Goal: Communication & Community: Answer question/provide support

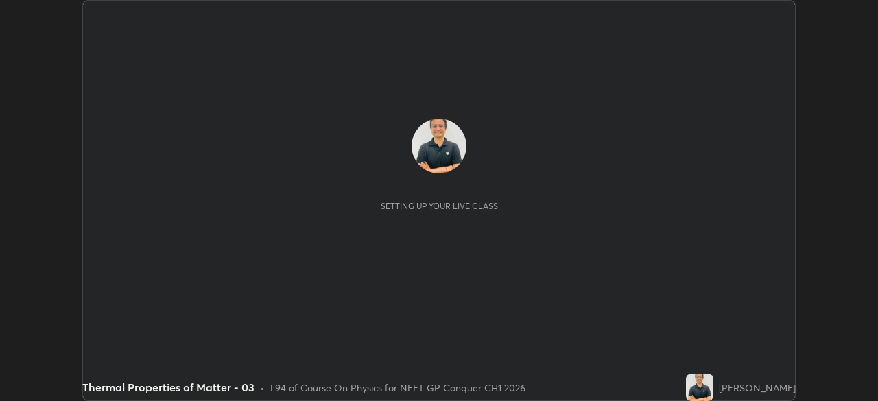
scroll to position [401, 877]
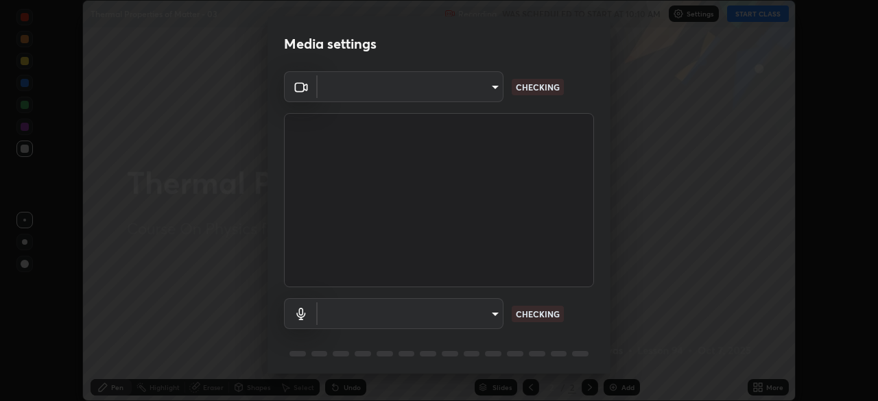
type input "1a0cd2fa9eaecc5464ce661d2c376d4f68bb2a1a8db1c3726163fcb70f995fb6"
type input "communications"
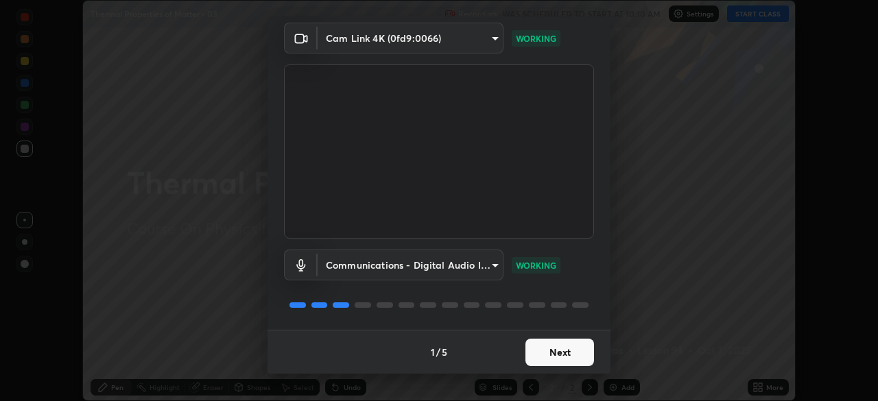
click at [560, 353] on button "Next" at bounding box center [560, 352] width 69 height 27
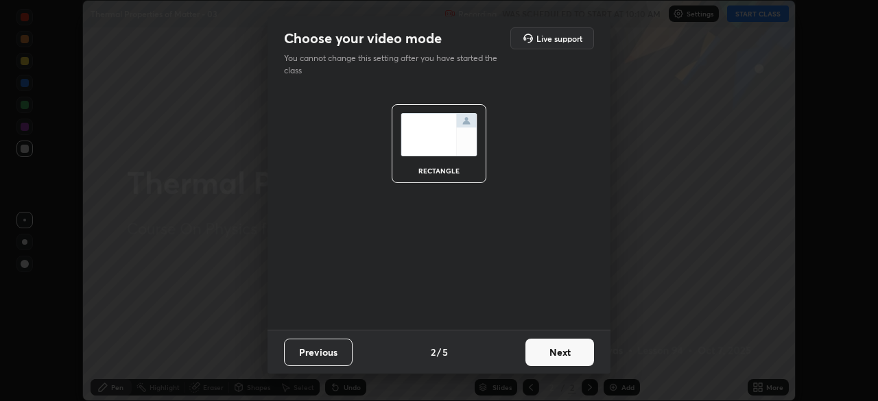
scroll to position [0, 0]
click at [560, 354] on button "Next" at bounding box center [560, 352] width 69 height 27
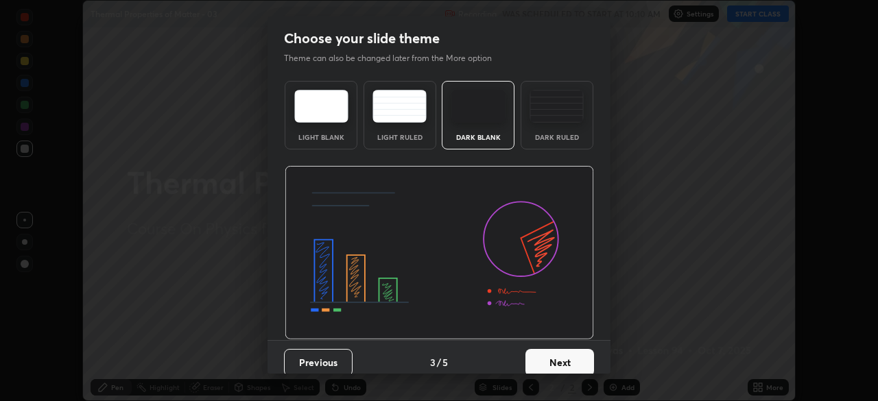
click at [561, 353] on button "Next" at bounding box center [560, 362] width 69 height 27
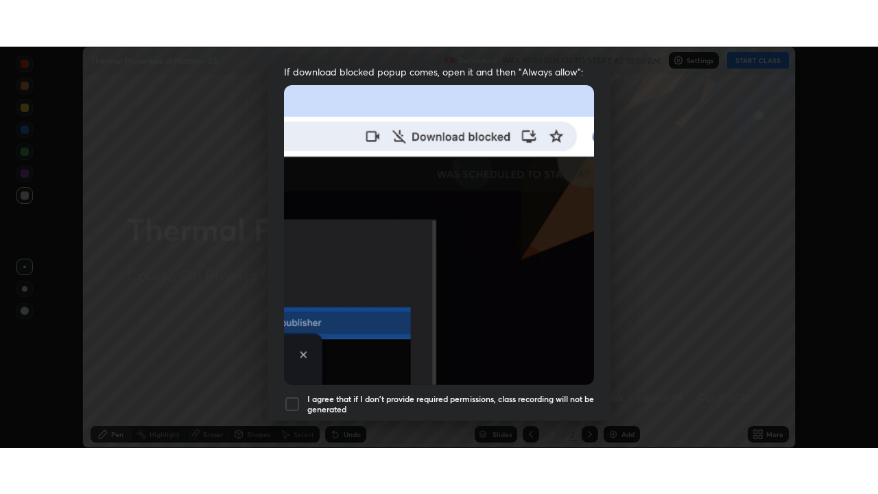
scroll to position [329, 0]
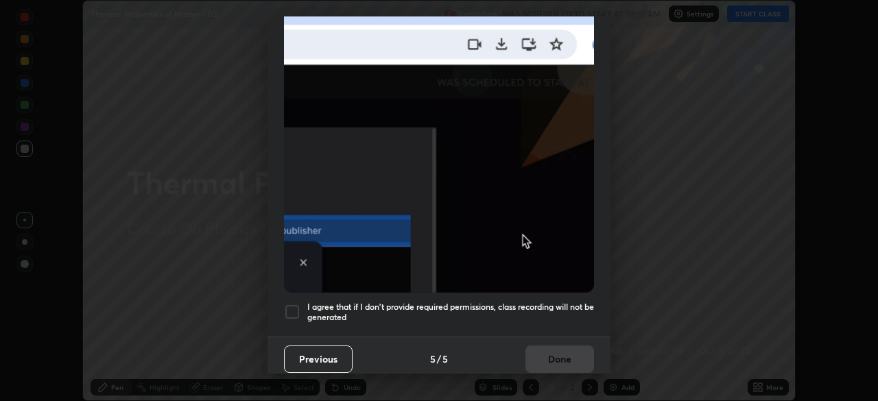
click at [294, 312] on div at bounding box center [292, 312] width 16 height 16
click at [548, 354] on button "Done" at bounding box center [560, 359] width 69 height 27
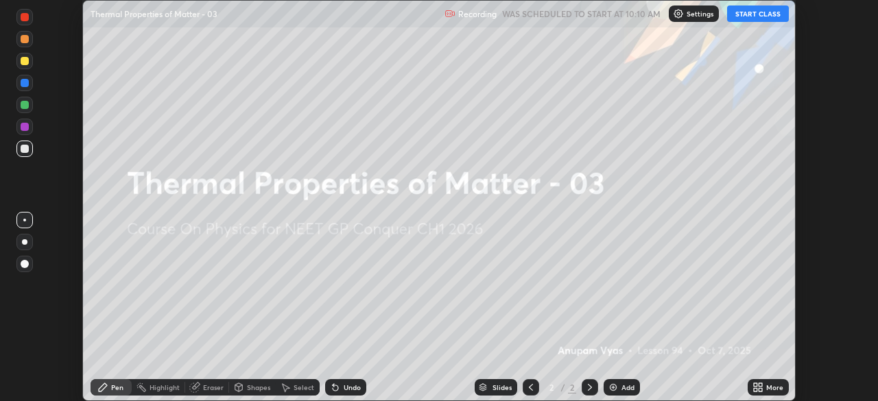
click at [754, 16] on button "START CLASS" at bounding box center [758, 13] width 62 height 16
click at [766, 388] on div "More" at bounding box center [768, 387] width 41 height 16
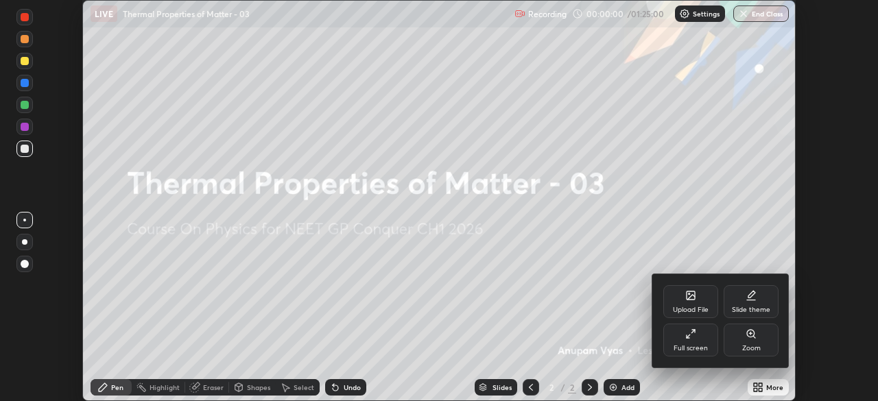
click at [696, 342] on div "Full screen" at bounding box center [690, 340] width 55 height 33
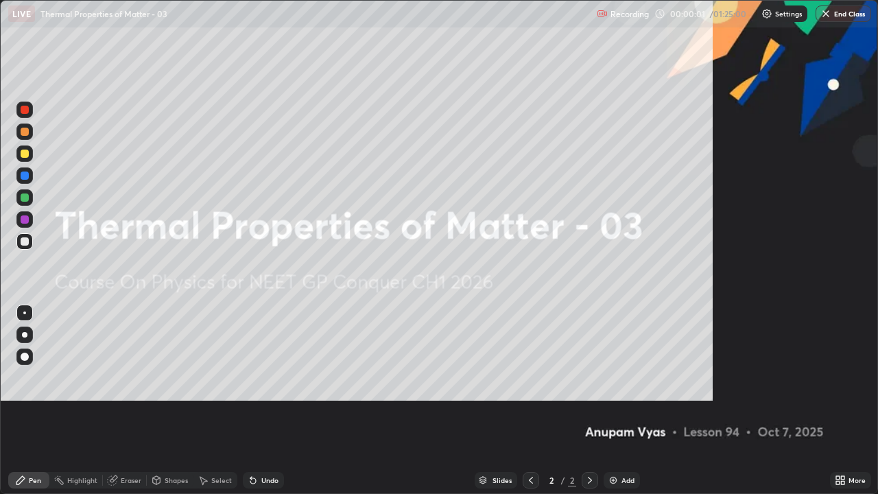
scroll to position [494, 878]
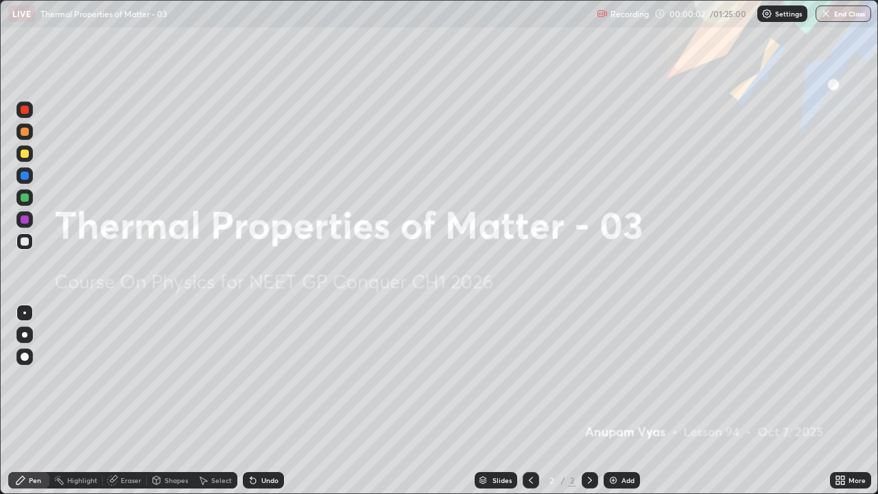
click at [626, 401] on div "Add" at bounding box center [628, 480] width 13 height 7
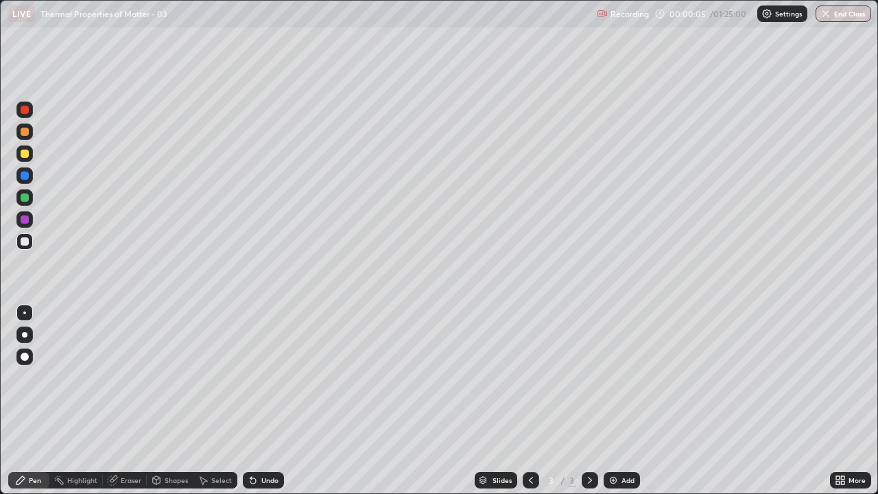
click at [25, 336] on div at bounding box center [24, 334] width 5 height 5
click at [177, 401] on div "Shapes" at bounding box center [176, 480] width 23 height 7
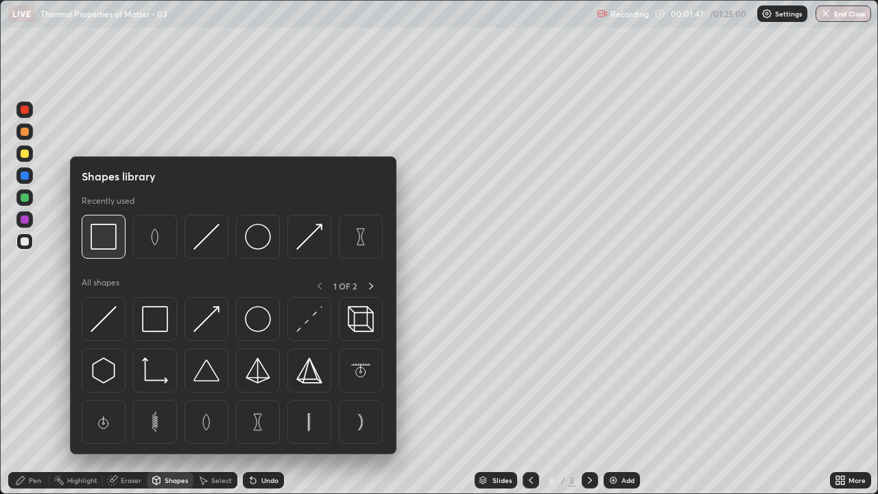
click at [107, 241] on img at bounding box center [104, 237] width 26 height 26
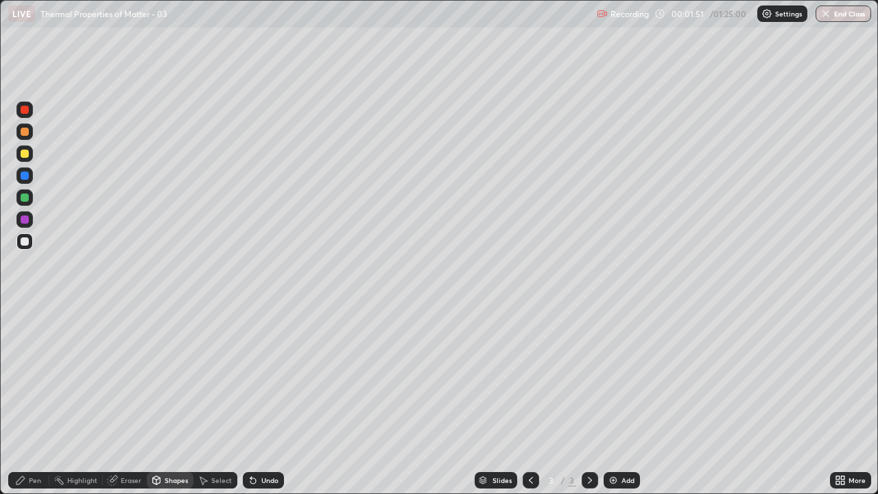
click at [32, 401] on div "Pen" at bounding box center [35, 480] width 12 height 7
click at [179, 401] on div "Shapes" at bounding box center [176, 480] width 23 height 7
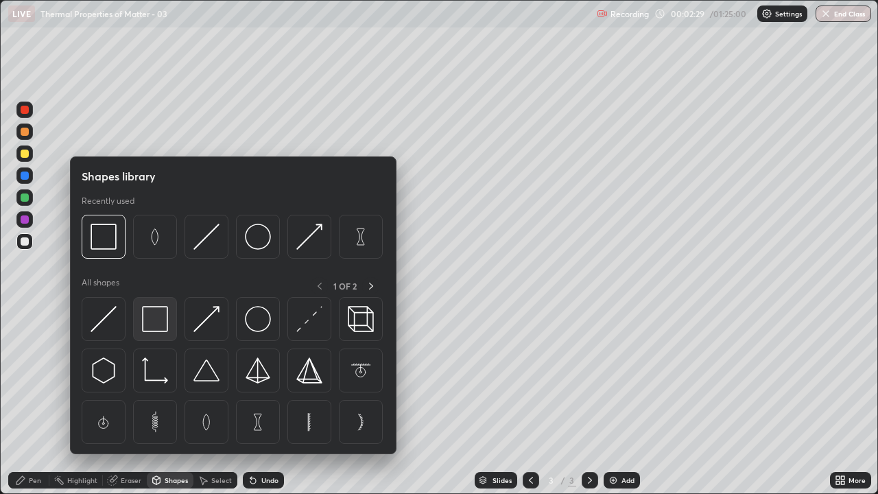
click at [154, 326] on img at bounding box center [155, 319] width 26 height 26
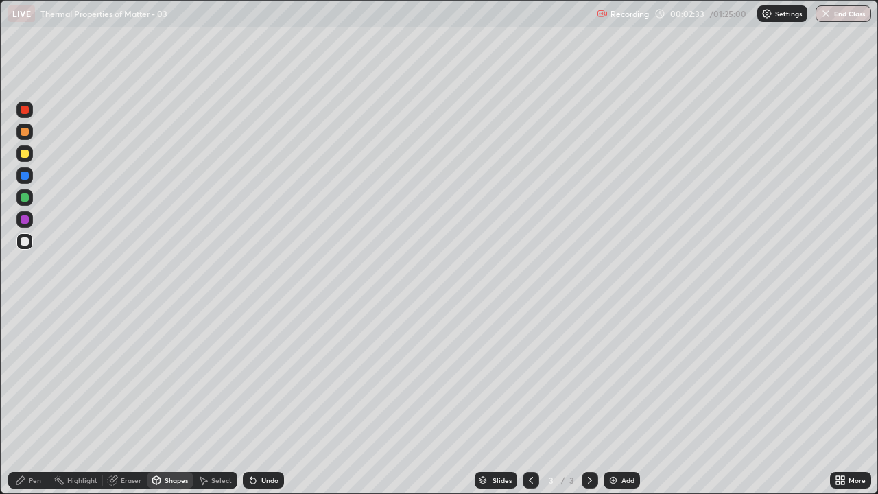
click at [33, 401] on div "Pen" at bounding box center [35, 480] width 12 height 7
click at [23, 154] on div at bounding box center [25, 154] width 8 height 8
click at [624, 401] on div "Add" at bounding box center [628, 480] width 13 height 7
click at [22, 246] on div at bounding box center [24, 241] width 16 height 16
click at [174, 401] on div "Shapes" at bounding box center [176, 480] width 23 height 7
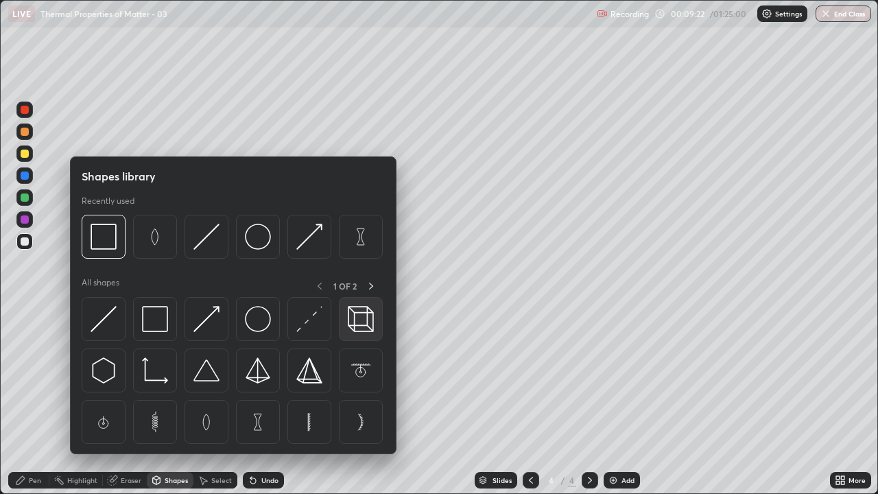
click at [362, 327] on img at bounding box center [361, 319] width 26 height 26
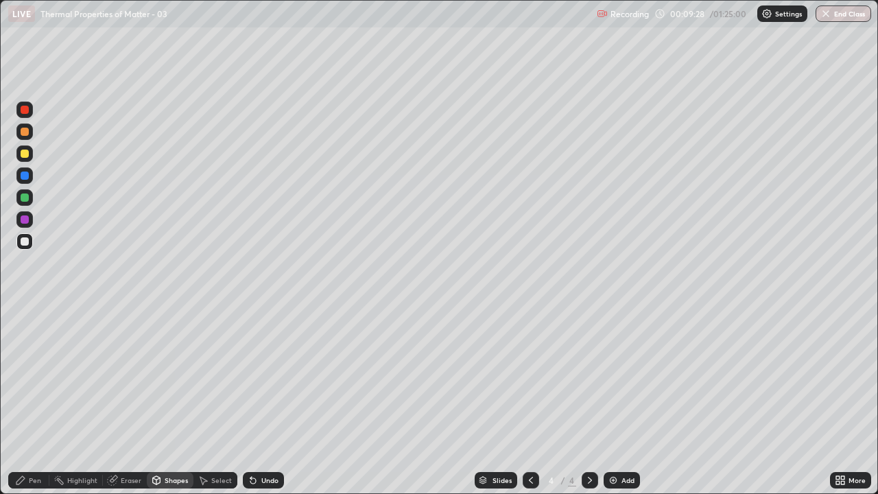
click at [32, 401] on div "Pen" at bounding box center [35, 480] width 12 height 7
click at [631, 401] on div "Add" at bounding box center [628, 480] width 13 height 7
click at [127, 401] on div "Eraser" at bounding box center [131, 480] width 21 height 7
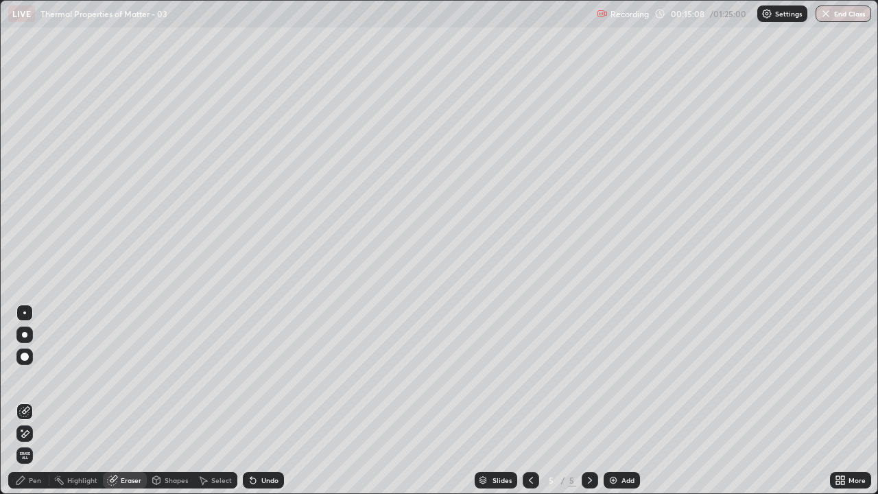
click at [36, 401] on div "Pen" at bounding box center [35, 480] width 12 height 7
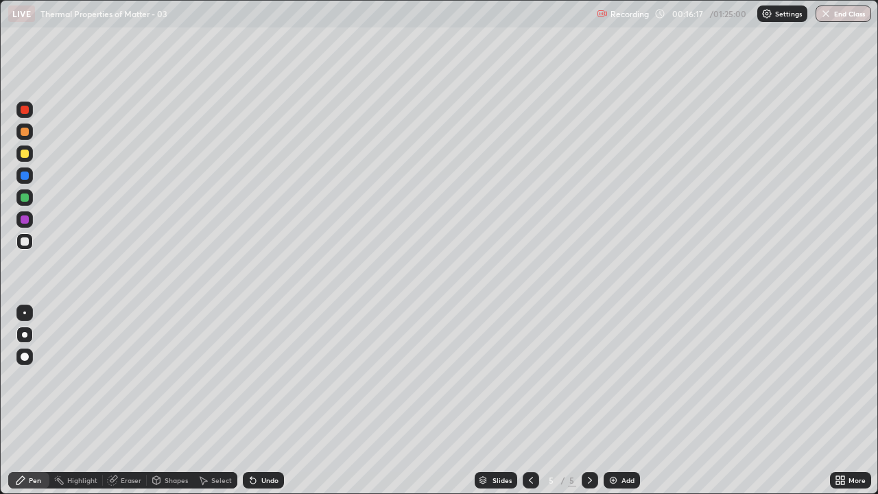
click at [127, 401] on div "Eraser" at bounding box center [131, 480] width 21 height 7
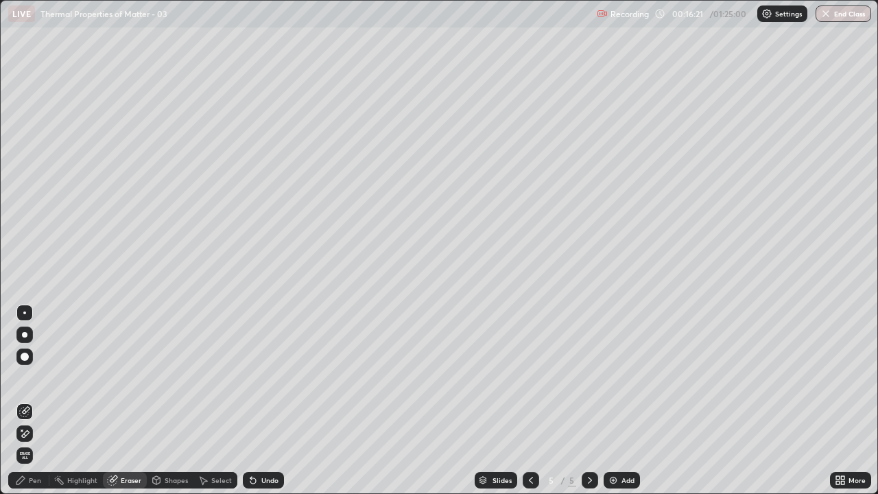
click at [222, 401] on div "Select" at bounding box center [221, 480] width 21 height 7
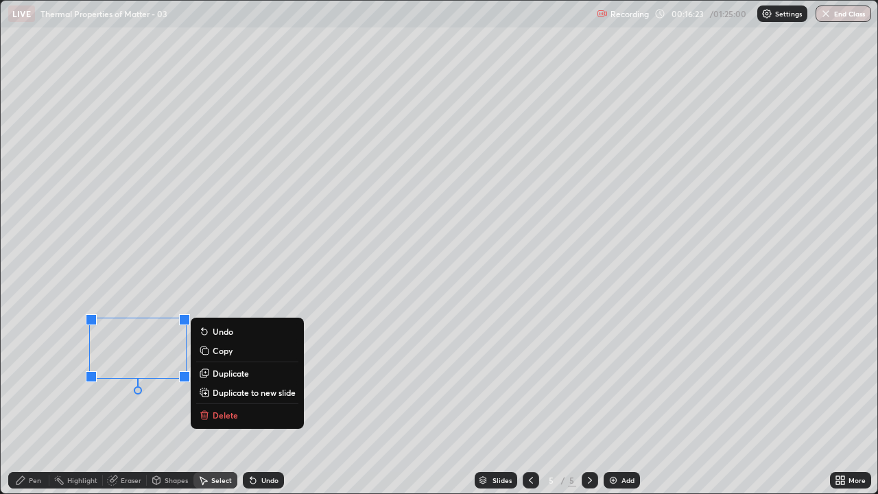
click at [228, 401] on p "Delete" at bounding box center [225, 415] width 25 height 11
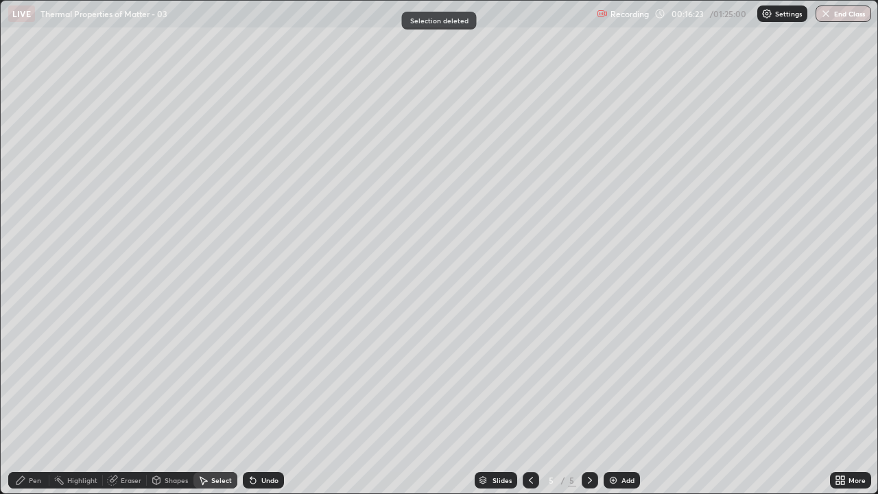
click at [35, 401] on div "Pen" at bounding box center [35, 480] width 12 height 7
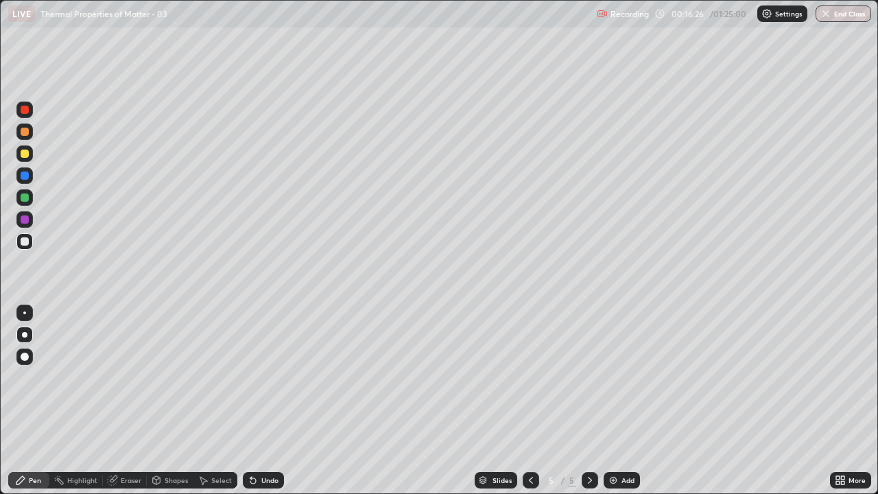
click at [218, 401] on div "Select" at bounding box center [221, 480] width 21 height 7
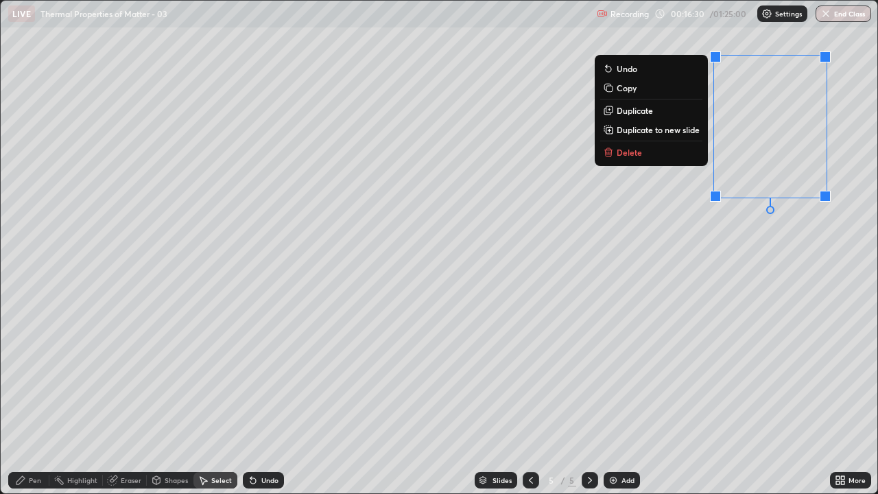
click at [647, 152] on button "Delete" at bounding box center [651, 152] width 102 height 16
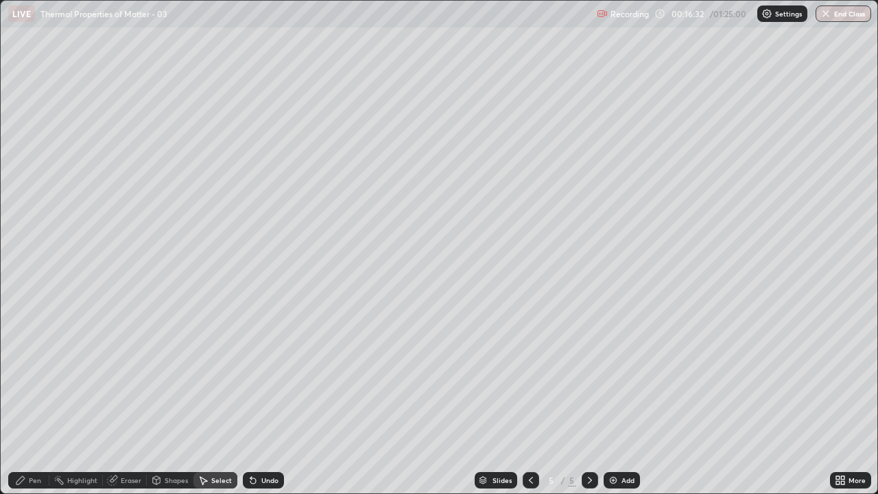
click at [36, 401] on div "Pen" at bounding box center [28, 480] width 41 height 16
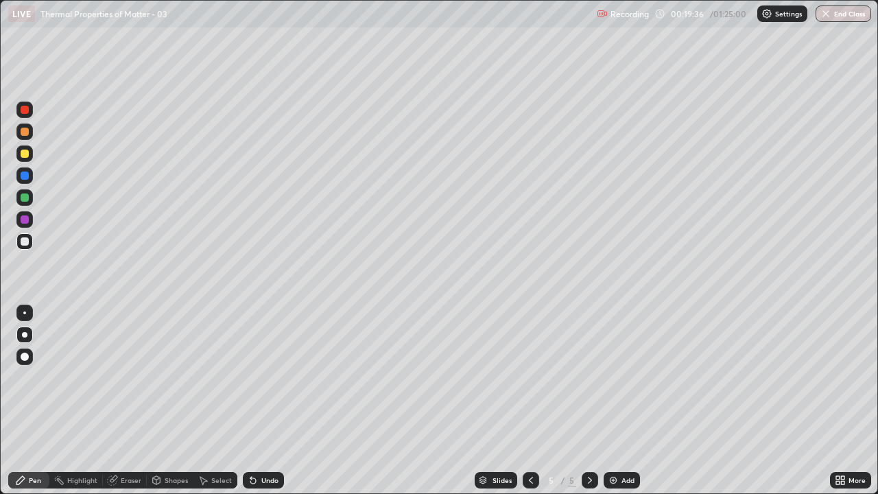
click at [526, 401] on icon at bounding box center [531, 480] width 11 height 11
click at [590, 401] on icon at bounding box center [590, 480] width 11 height 11
click at [625, 401] on div "Add" at bounding box center [628, 480] width 13 height 7
click at [527, 401] on icon at bounding box center [531, 480] width 11 height 11
click at [585, 401] on icon at bounding box center [590, 480] width 11 height 11
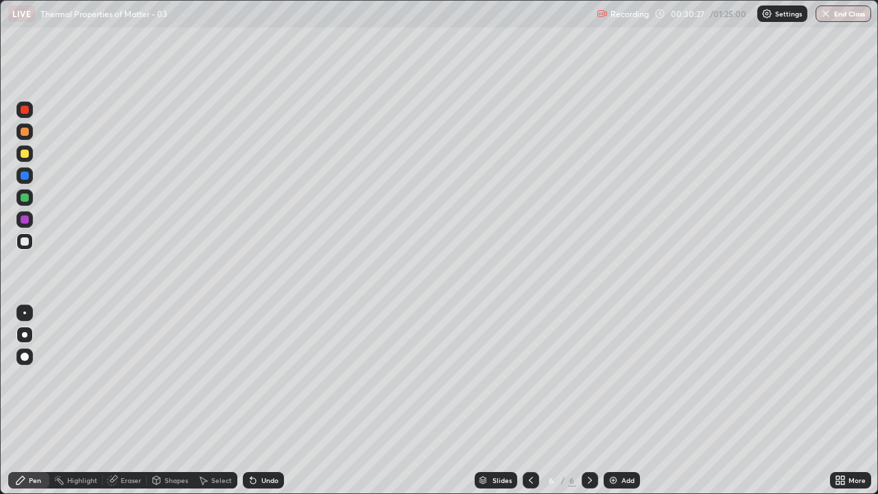
click at [133, 401] on div "Eraser" at bounding box center [131, 480] width 21 height 7
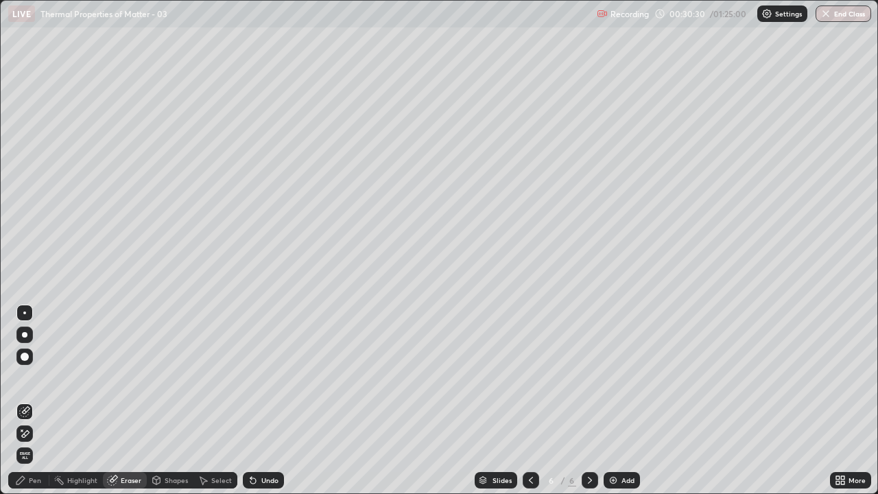
click at [39, 401] on div "Pen" at bounding box center [35, 480] width 12 height 7
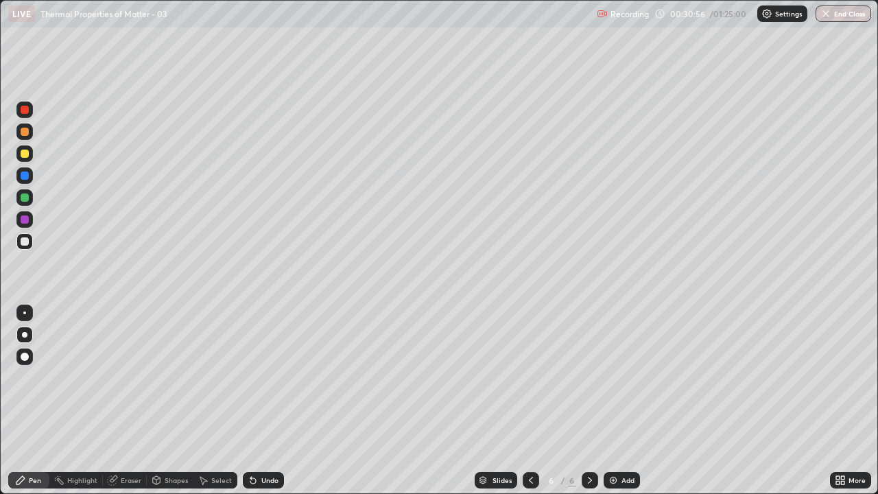
click at [24, 156] on div at bounding box center [25, 154] width 8 height 8
click at [622, 401] on div "Add" at bounding box center [628, 480] width 13 height 7
click at [26, 237] on div at bounding box center [25, 241] width 8 height 8
click at [264, 401] on div "Undo" at bounding box center [269, 480] width 17 height 7
click at [267, 401] on div "Undo" at bounding box center [260, 480] width 47 height 27
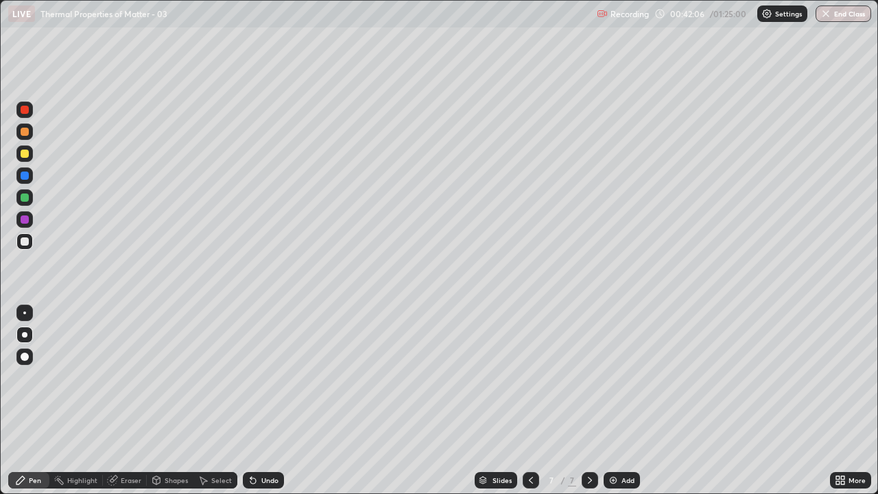
click at [622, 401] on div "Add" at bounding box center [628, 480] width 13 height 7
click at [25, 156] on div at bounding box center [25, 154] width 8 height 8
click at [622, 401] on div "Add" at bounding box center [628, 480] width 13 height 7
click at [131, 401] on div "Eraser" at bounding box center [131, 480] width 21 height 7
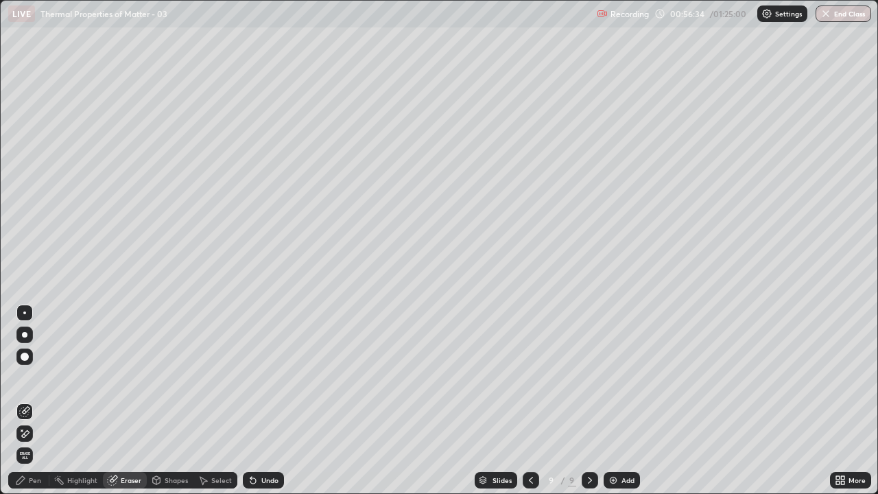
click at [34, 401] on div "Pen" at bounding box center [35, 480] width 12 height 7
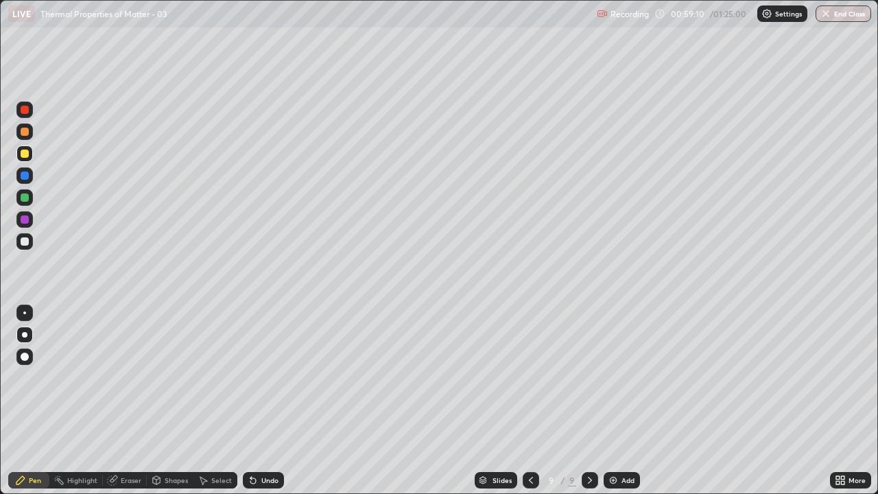
click at [622, 401] on div "Add" at bounding box center [628, 480] width 13 height 7
click at [25, 241] on div at bounding box center [25, 241] width 8 height 8
click at [126, 401] on div "Eraser" at bounding box center [131, 480] width 21 height 7
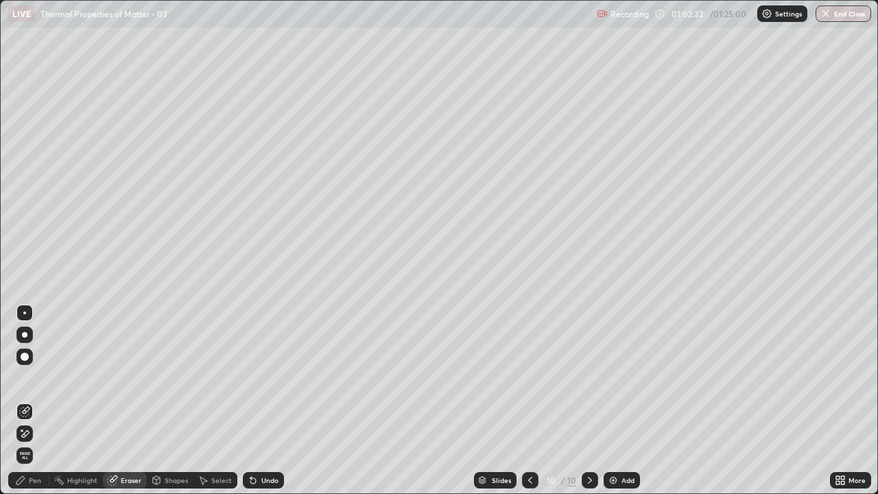
click at [38, 401] on div "Pen" at bounding box center [35, 480] width 12 height 7
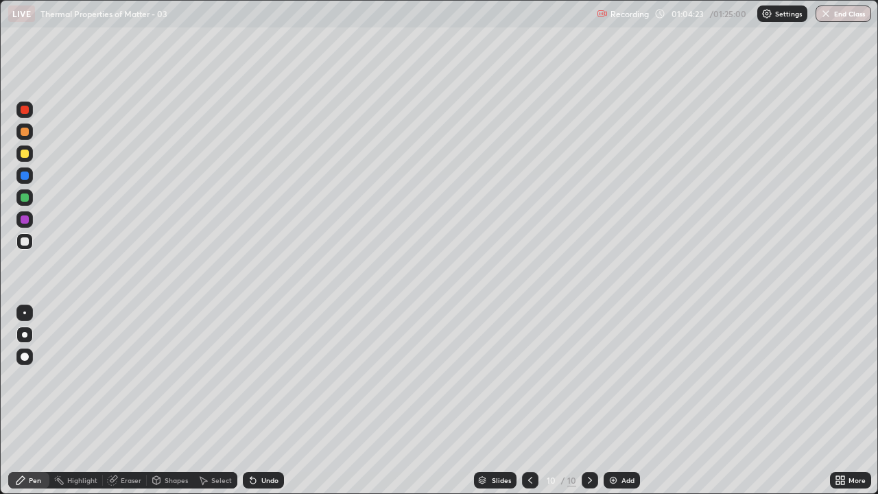
click at [623, 401] on div "Add" at bounding box center [628, 480] width 13 height 7
click at [269, 401] on div "Undo" at bounding box center [263, 480] width 41 height 16
click at [273, 401] on div "Undo" at bounding box center [269, 480] width 17 height 7
click at [267, 401] on div "Undo" at bounding box center [269, 480] width 17 height 7
click at [25, 199] on div at bounding box center [25, 197] width 8 height 8
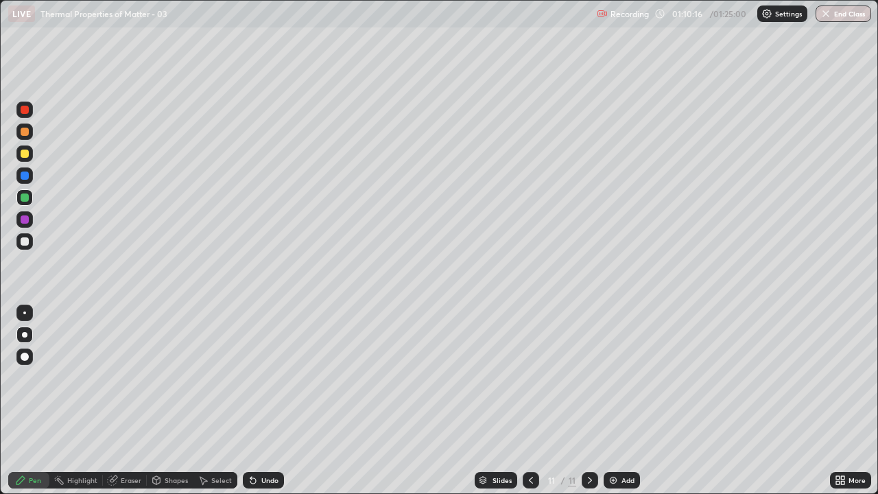
click at [219, 401] on div "Select" at bounding box center [221, 480] width 21 height 7
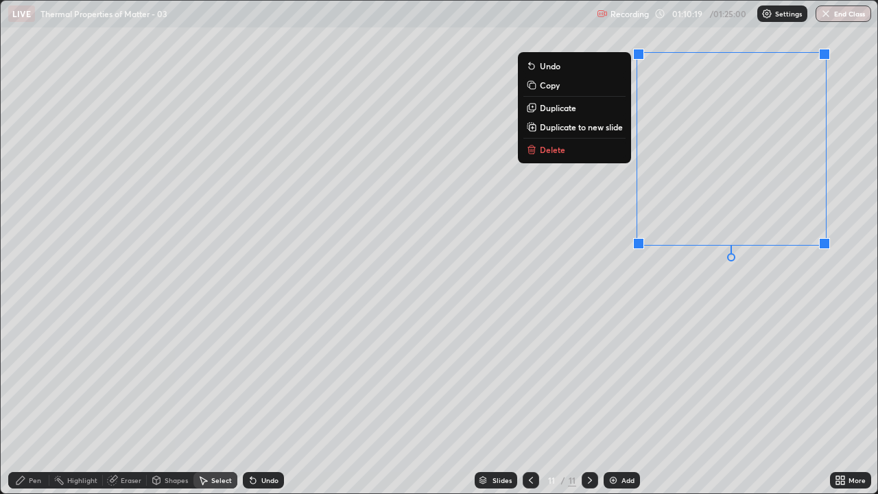
click at [587, 154] on button "Delete" at bounding box center [574, 149] width 102 height 16
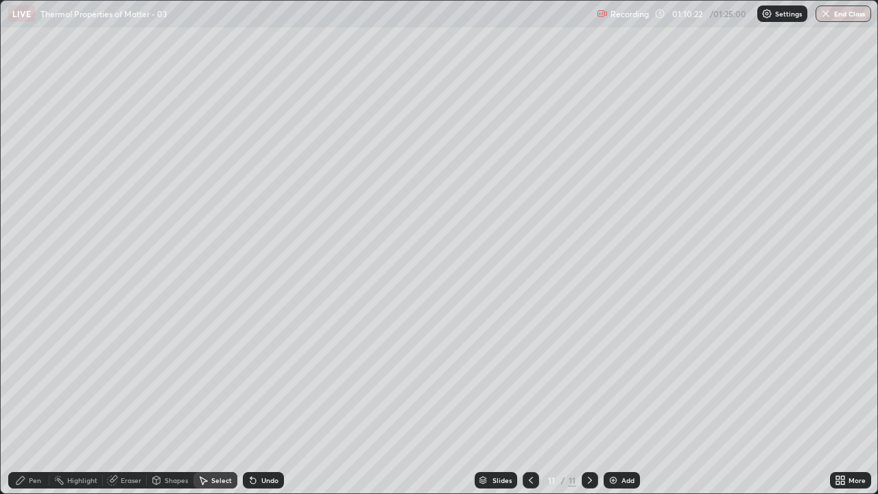
click at [40, 401] on div "Pen" at bounding box center [35, 480] width 12 height 7
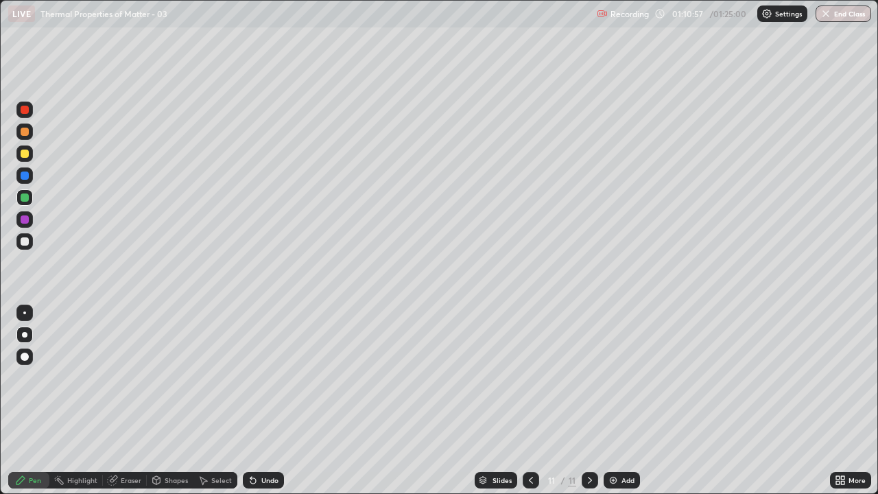
click at [30, 244] on div at bounding box center [24, 241] width 16 height 16
click at [27, 195] on div at bounding box center [25, 197] width 8 height 8
click at [530, 480] on icon at bounding box center [531, 480] width 11 height 11
click at [527, 485] on icon at bounding box center [531, 480] width 11 height 11
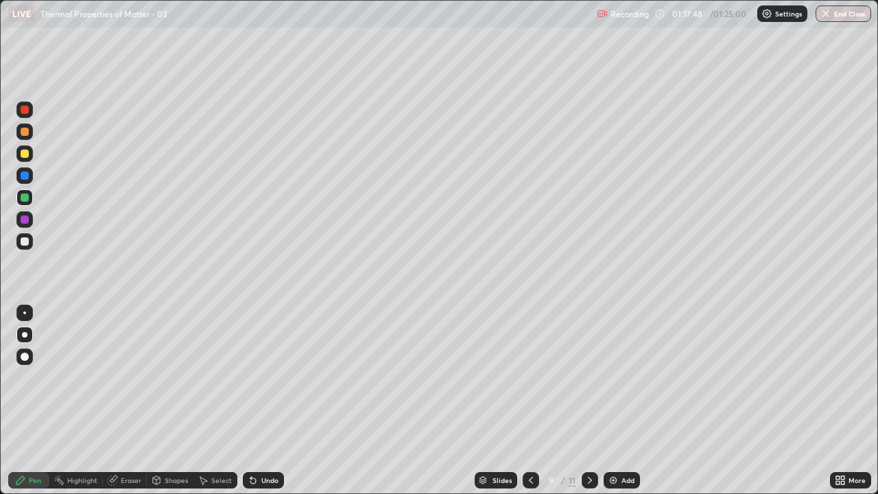
click at [530, 480] on icon at bounding box center [531, 480] width 11 height 11
click at [523, 480] on div at bounding box center [531, 480] width 16 height 16
click at [513, 478] on div "Slides" at bounding box center [496, 480] width 43 height 16
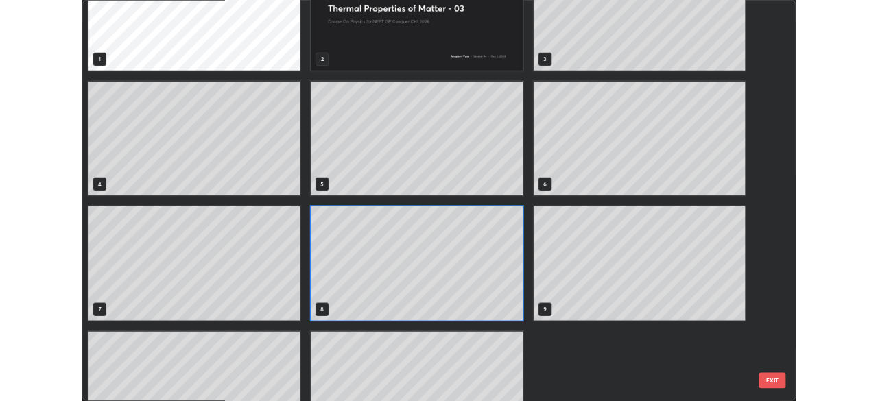
scroll to position [123, 0]
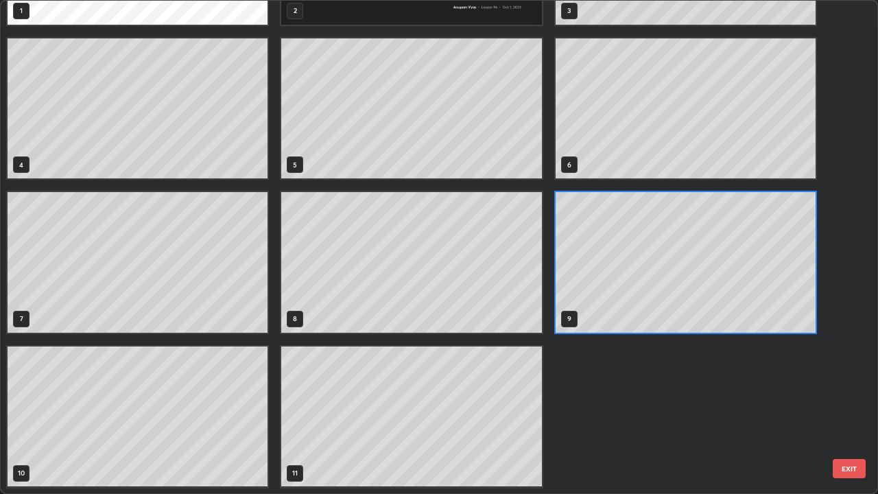
click at [853, 473] on button "EXIT" at bounding box center [849, 468] width 33 height 19
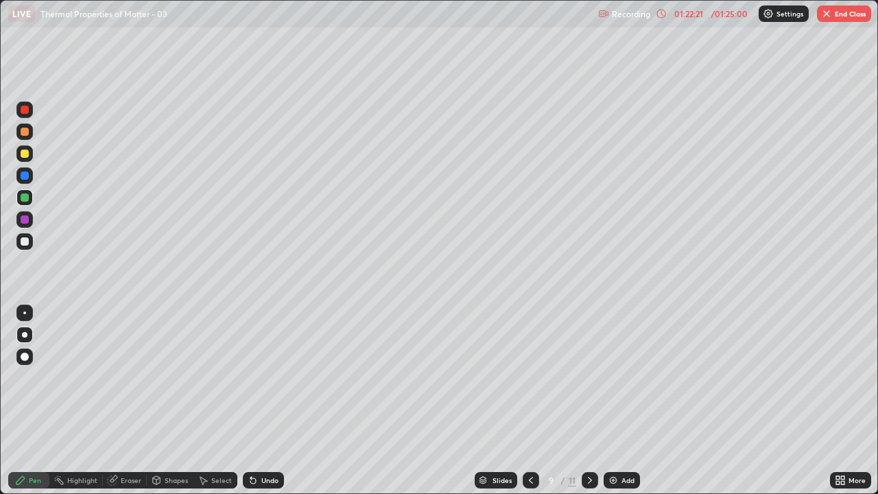
click at [837, 14] on button "End Class" at bounding box center [844, 13] width 54 height 16
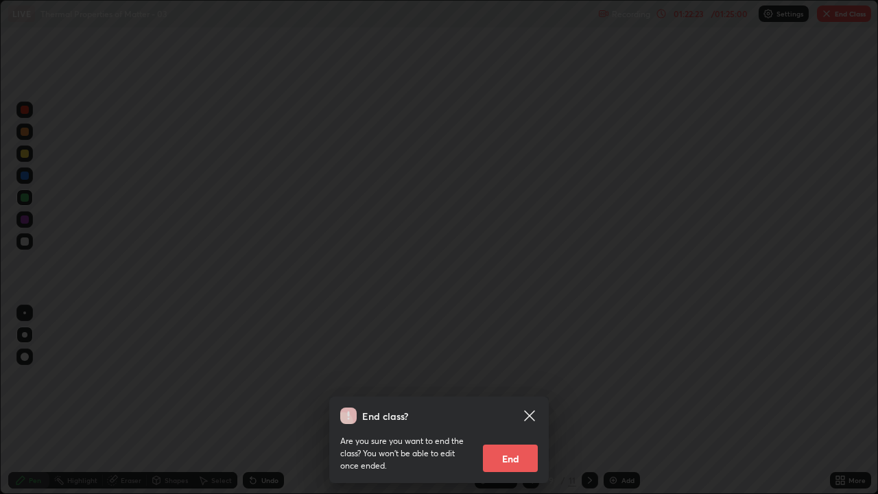
click at [515, 459] on button "End" at bounding box center [510, 458] width 55 height 27
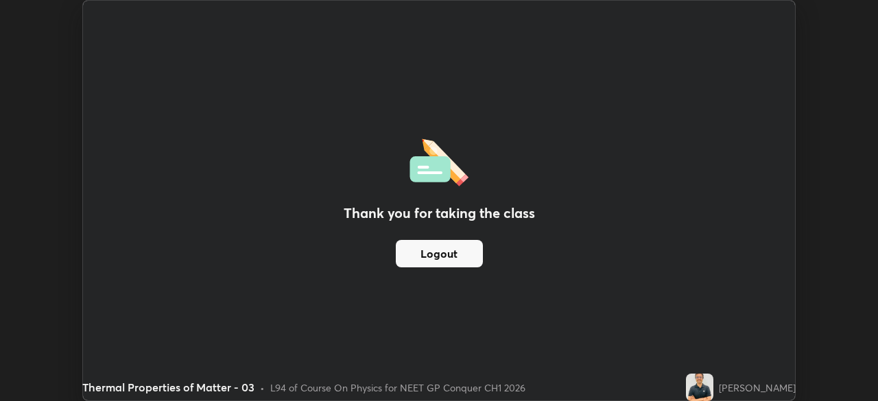
scroll to position [68207, 67730]
